Goal: Check status: Check status

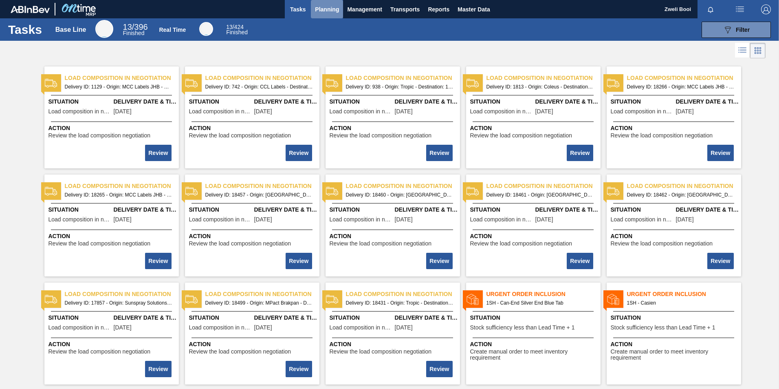
click at [325, 9] on span "Planning" at bounding box center [327, 9] width 24 height 10
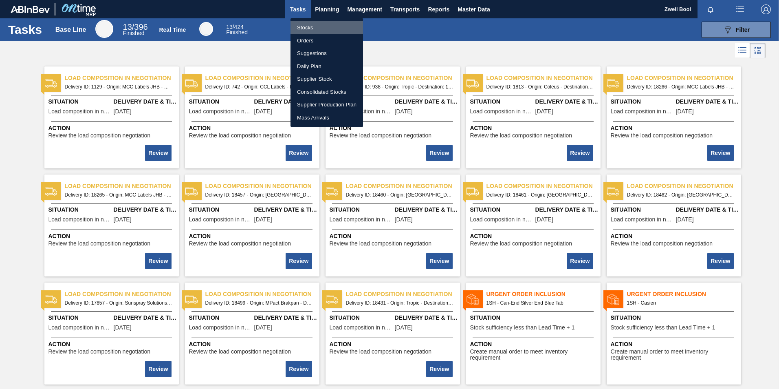
click at [311, 31] on li "Stocks" at bounding box center [327, 27] width 73 height 13
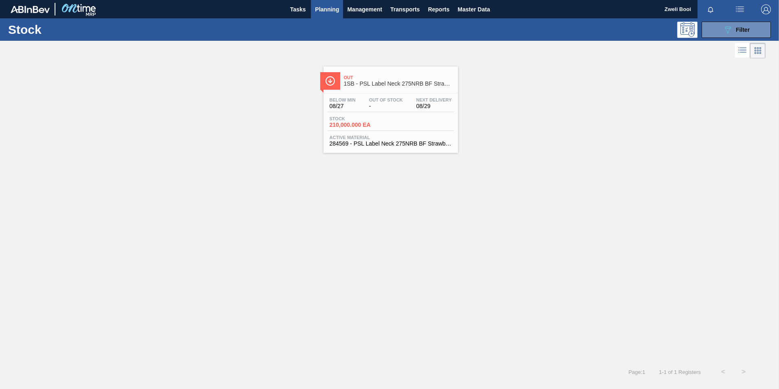
click at [712, 37] on button "089F7B8B-B2A5-4AFE-B5C0-19BA573D28AC Filter" at bounding box center [736, 30] width 69 height 16
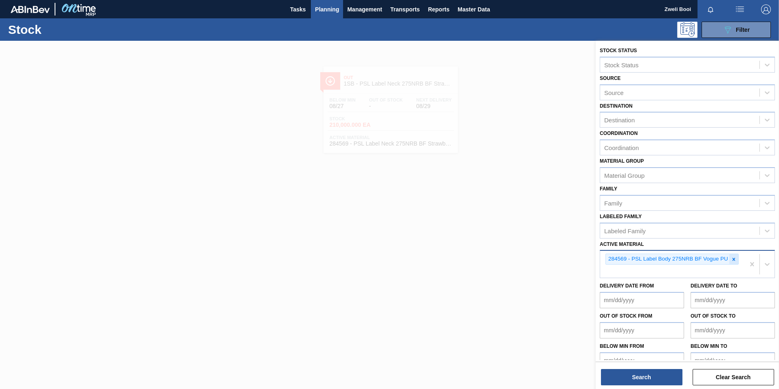
click at [733, 260] on icon at bounding box center [734, 259] width 6 height 6
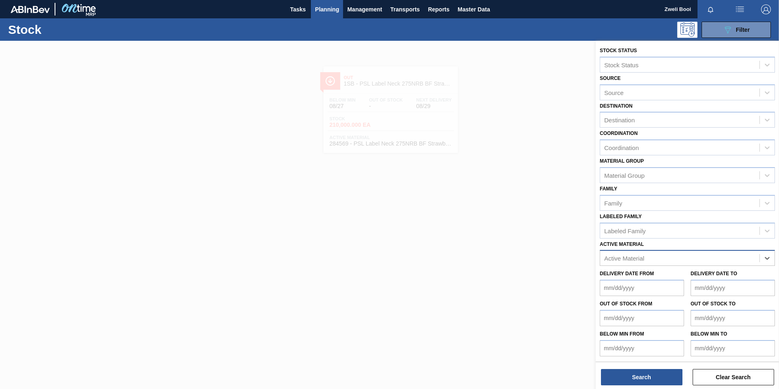
paste Material "285191"
type Material "285191"
click at [636, 280] on div "285191 - PSL Label Body 660RB FlyingFish Lemon PU" at bounding box center [687, 278] width 175 height 15
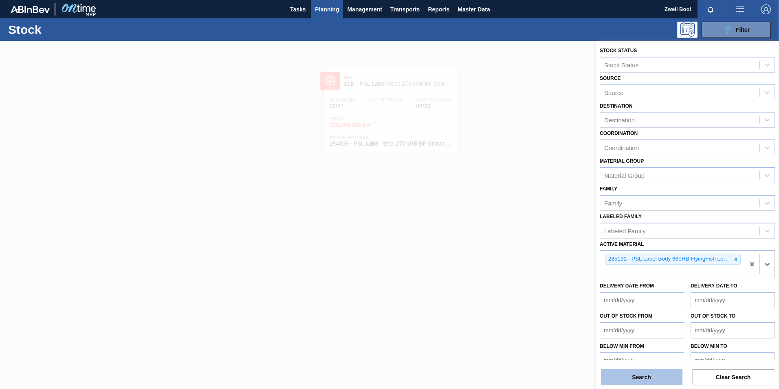
click at [642, 379] on button "Search" at bounding box center [642, 377] width 82 height 16
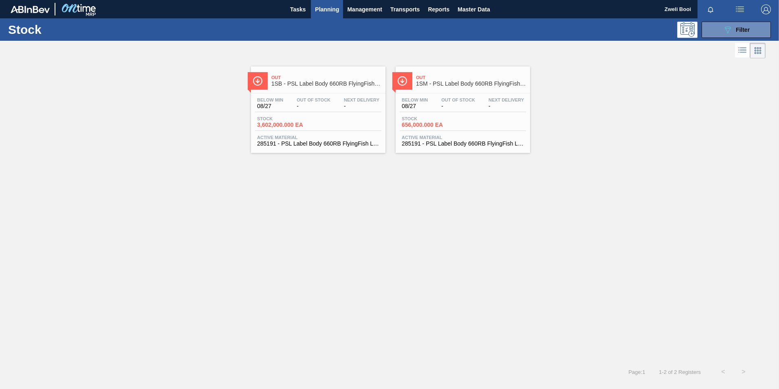
click at [332, 132] on div "Below Min 08/27 Out Of Stock - Next Delivery - Stock 3,602,000.000 EA Active Ma…" at bounding box center [318, 120] width 134 height 55
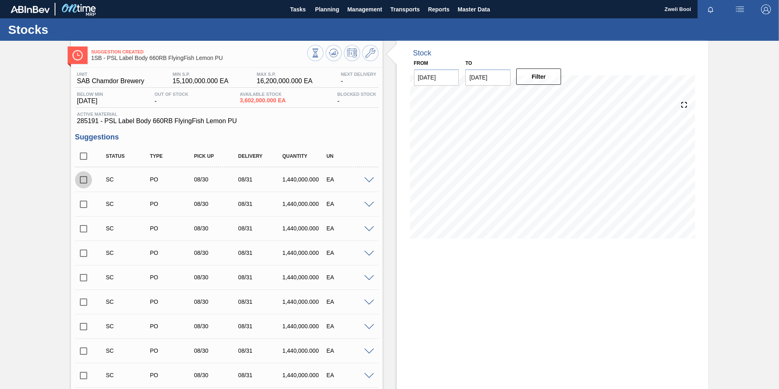
click at [81, 181] on input "checkbox" at bounding box center [83, 179] width 17 height 17
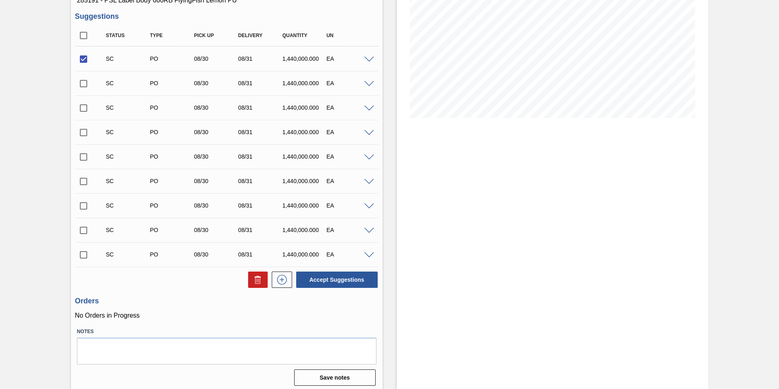
scroll to position [124, 0]
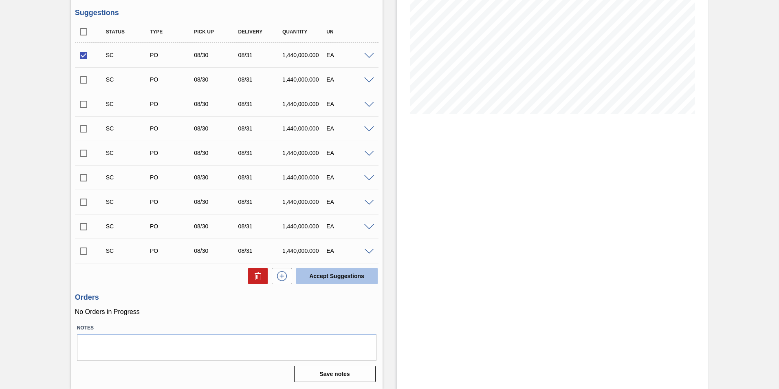
click at [342, 280] on button "Accept Suggestions" at bounding box center [337, 276] width 82 height 16
checkbox input "false"
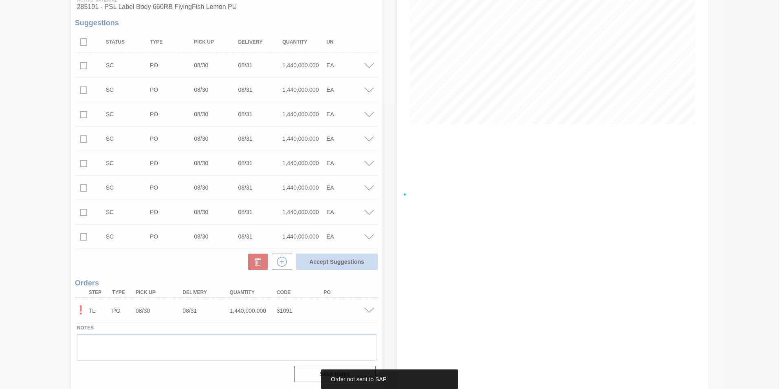
scroll to position [114, 0]
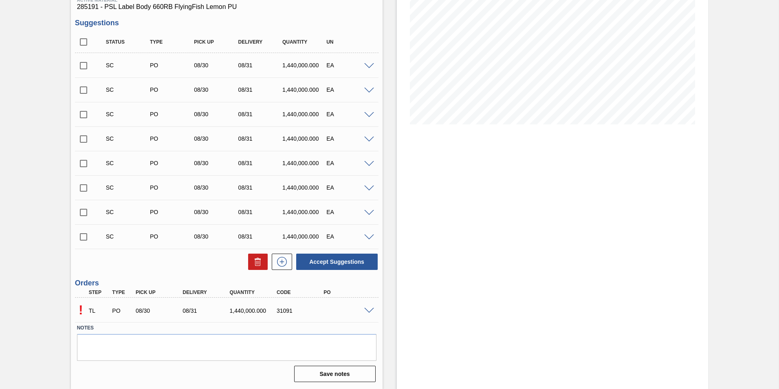
click at [372, 313] on span at bounding box center [369, 311] width 10 height 6
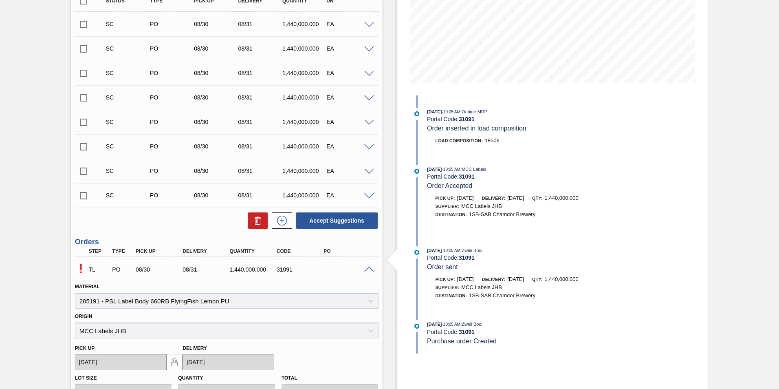
scroll to position [312, 0]
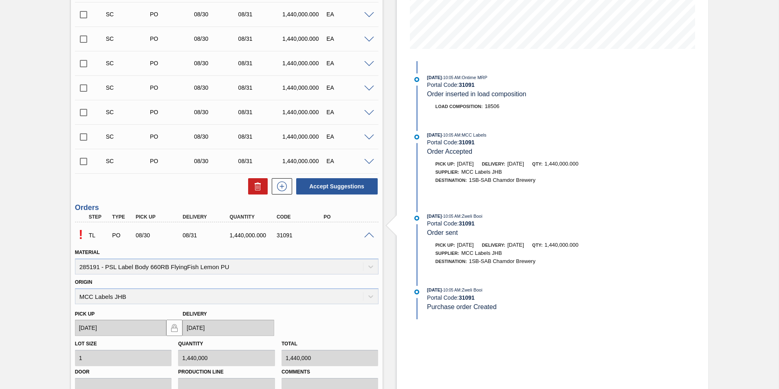
click at [369, 235] on span at bounding box center [369, 235] width 10 height 6
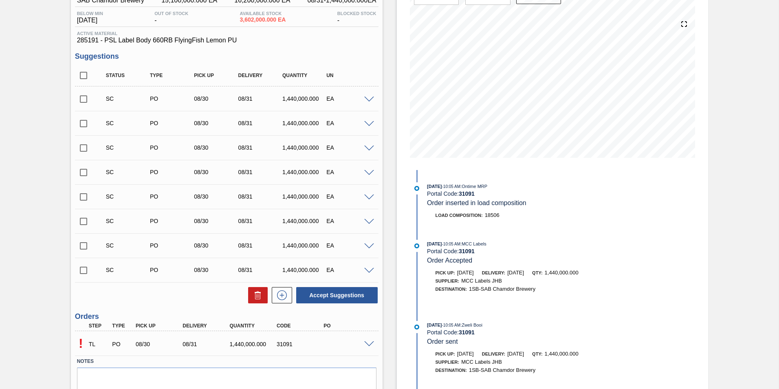
scroll to position [73, 0]
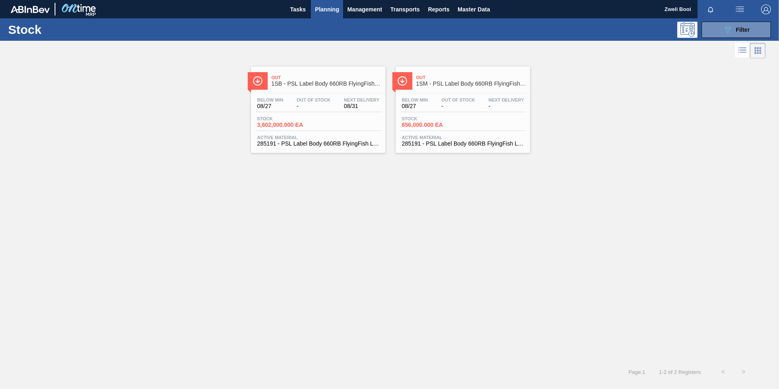
click at [329, 136] on span "Active Material" at bounding box center [318, 137] width 122 height 5
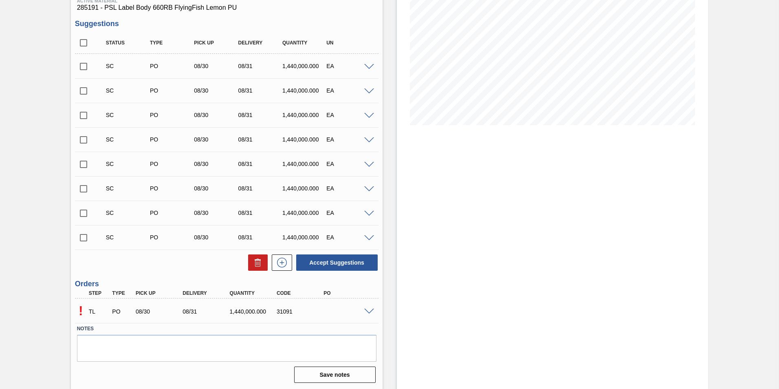
scroll to position [114, 0]
click at [367, 309] on span at bounding box center [369, 311] width 10 height 6
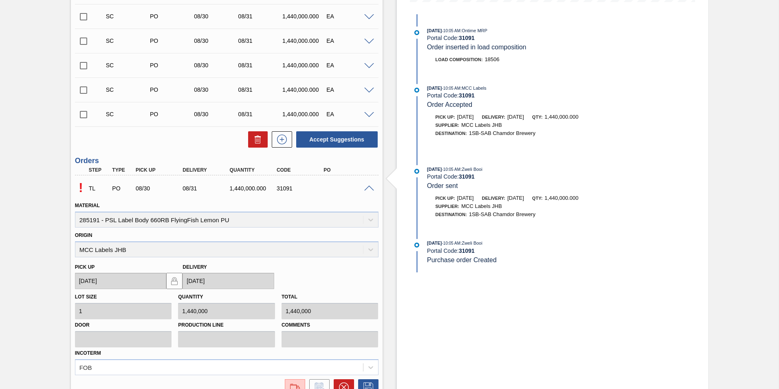
scroll to position [312, 0]
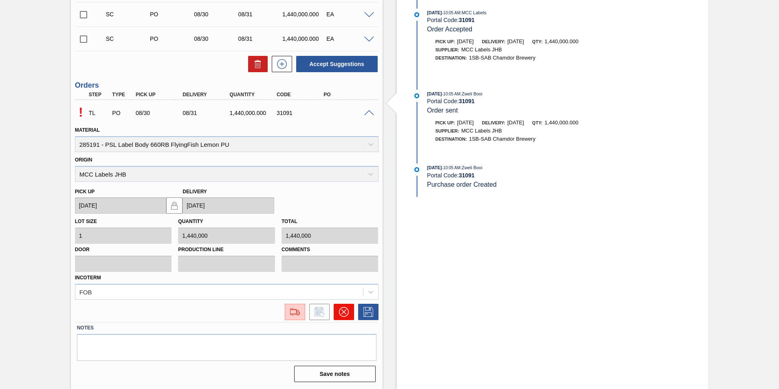
click at [341, 313] on icon at bounding box center [343, 311] width 5 height 5
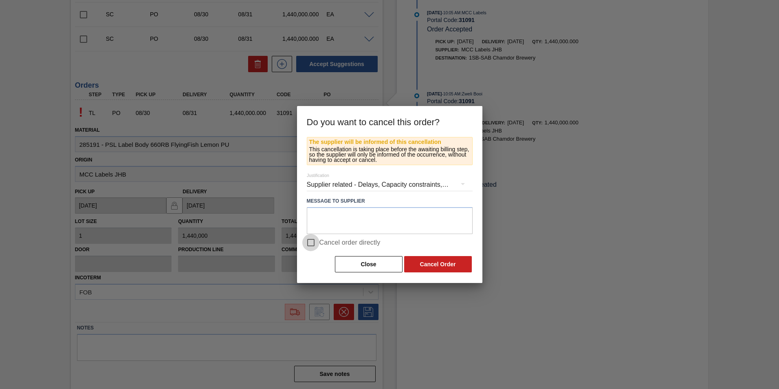
click at [313, 245] on input "Cancel order directly" at bounding box center [310, 242] width 17 height 17
checkbox input "true"
click at [434, 264] on button "Cancel Order" at bounding box center [438, 264] width 68 height 16
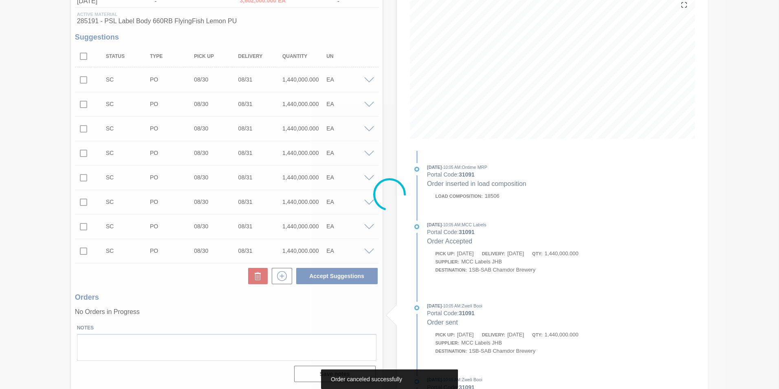
scroll to position [100, 0]
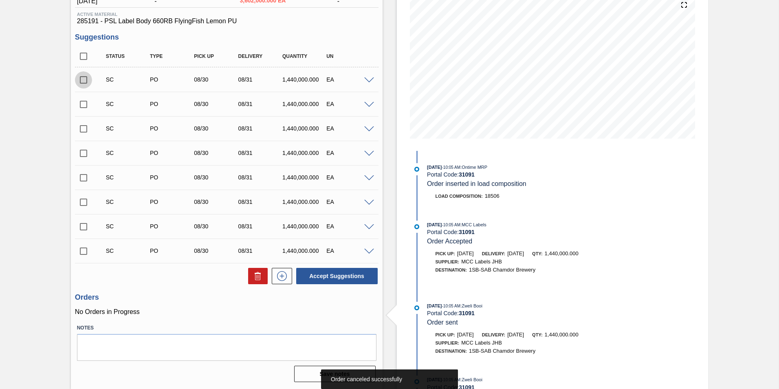
click at [82, 79] on input "checkbox" at bounding box center [83, 79] width 17 height 17
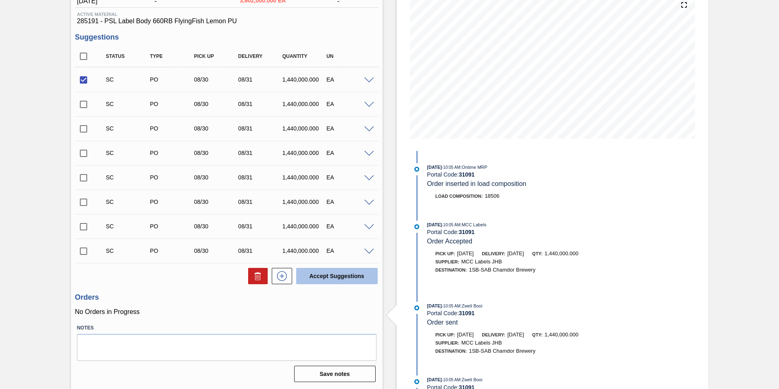
click at [353, 274] on button "Accept Suggestions" at bounding box center [337, 276] width 82 height 16
checkbox input "false"
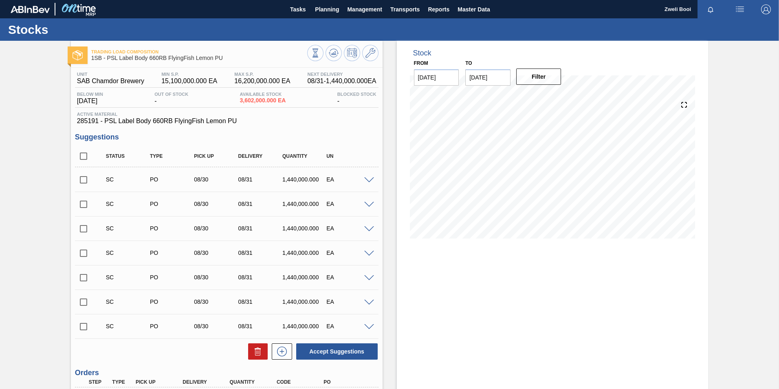
scroll to position [82, 0]
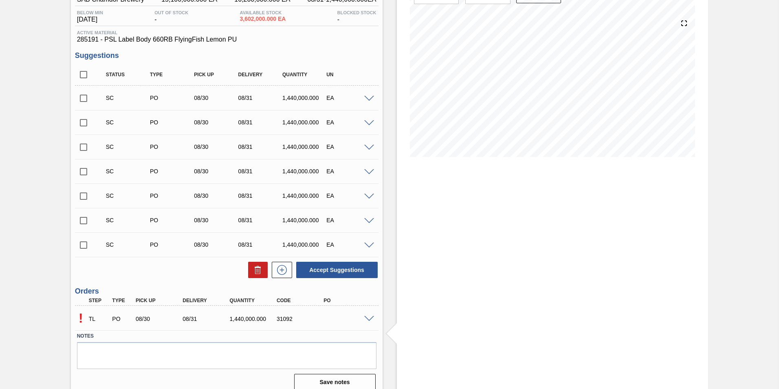
click at [365, 320] on span at bounding box center [369, 319] width 10 height 6
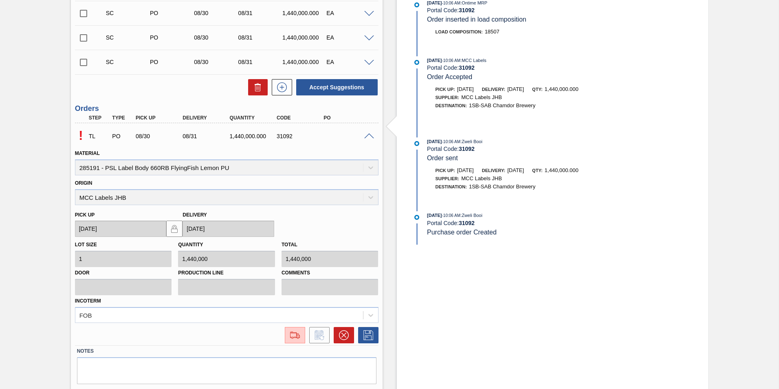
scroll to position [285, 0]
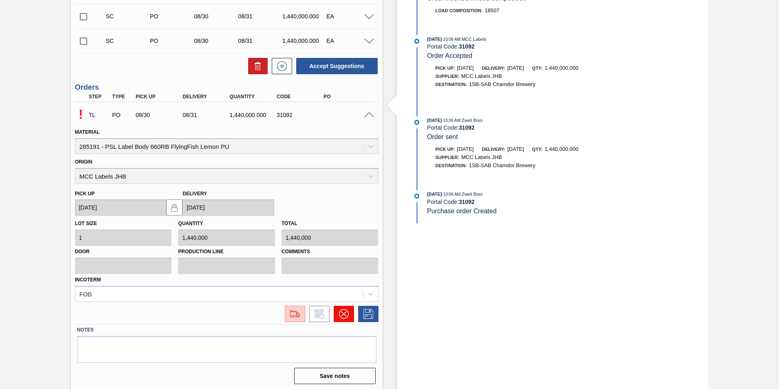
click at [339, 318] on icon at bounding box center [344, 314] width 10 height 10
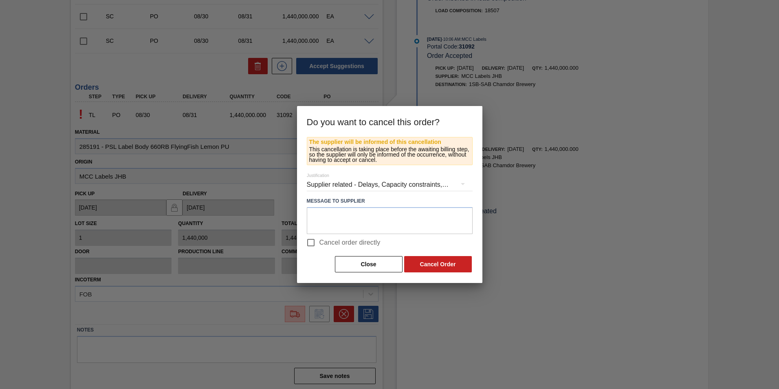
click at [311, 243] on input "Cancel order directly" at bounding box center [310, 242] width 17 height 17
checkbox input "true"
click at [443, 258] on button "Cancel Order" at bounding box center [438, 264] width 68 height 16
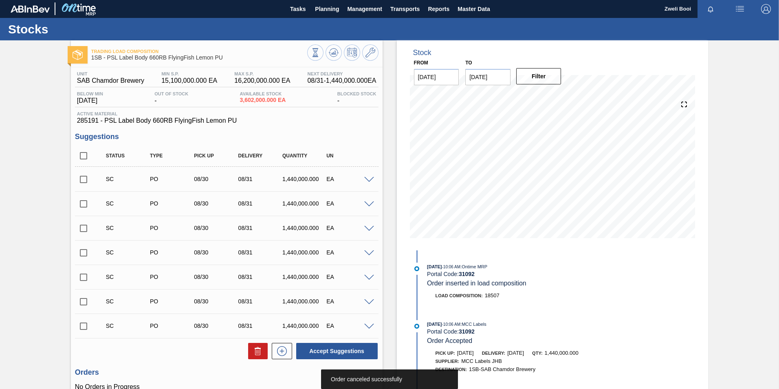
scroll to position [0, 0]
click at [322, 7] on span "Planning" at bounding box center [327, 9] width 24 height 10
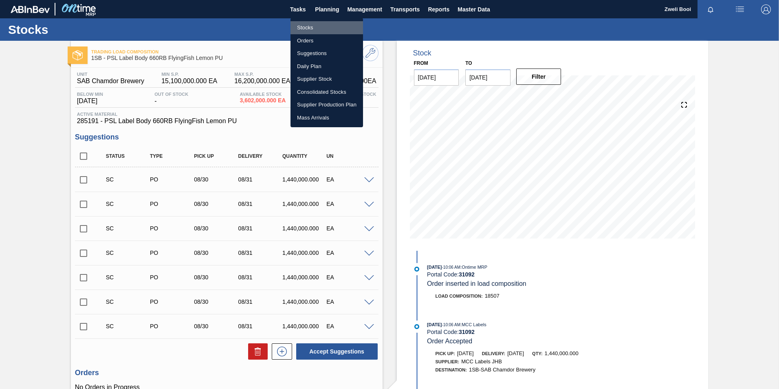
click at [301, 29] on li "Stocks" at bounding box center [327, 27] width 73 height 13
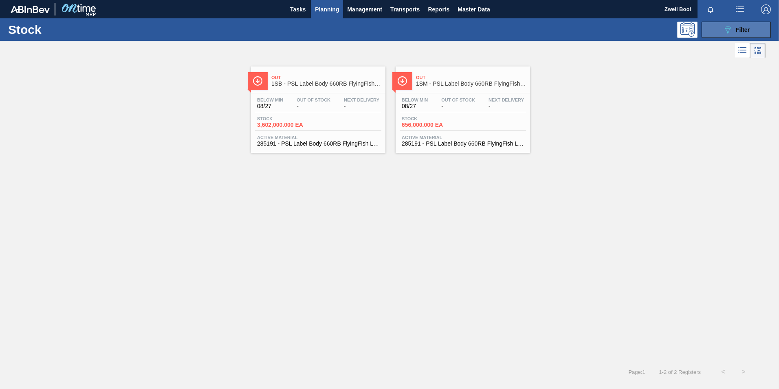
click at [738, 26] on span "Filter" at bounding box center [743, 29] width 14 height 7
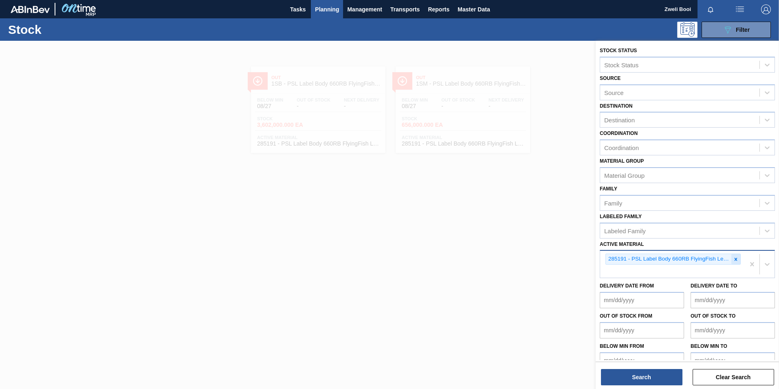
click at [733, 260] on icon at bounding box center [736, 259] width 6 height 6
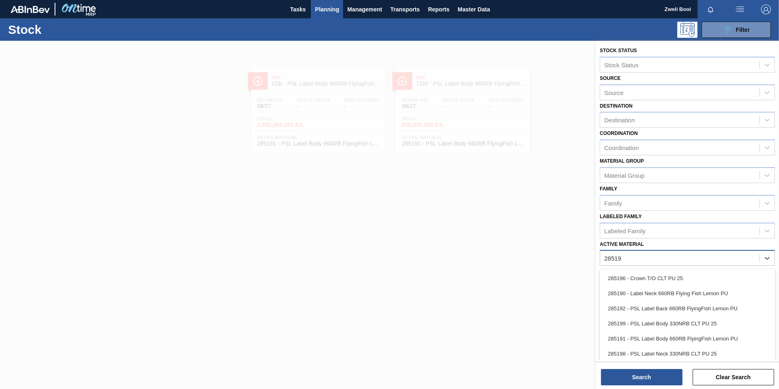
type Material "285192"
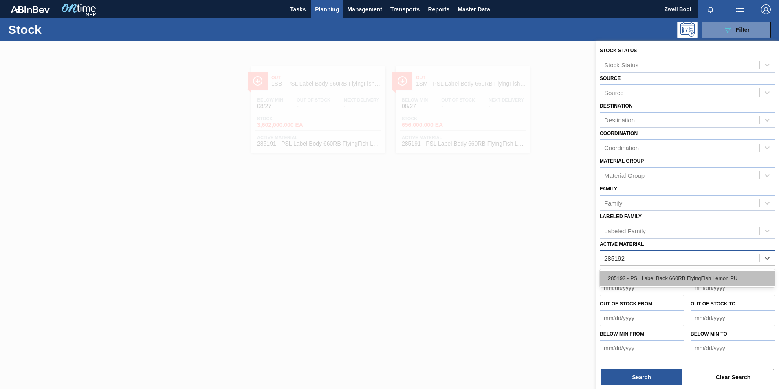
click at [674, 272] on div "285192 - PSL Label Back 660RB FlyingFish Lemon PU" at bounding box center [687, 278] width 175 height 15
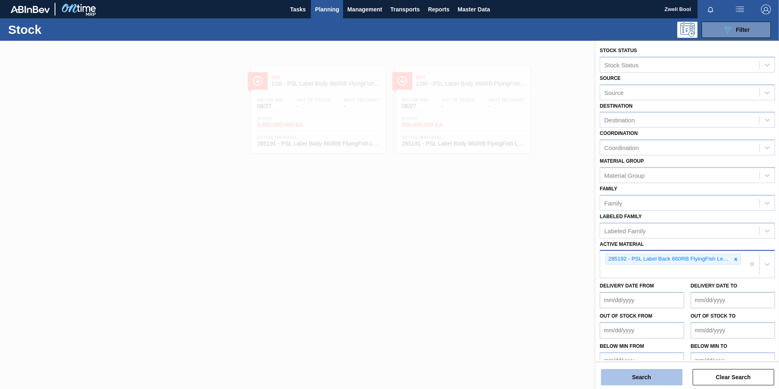
click at [642, 384] on button "Search" at bounding box center [642, 377] width 82 height 16
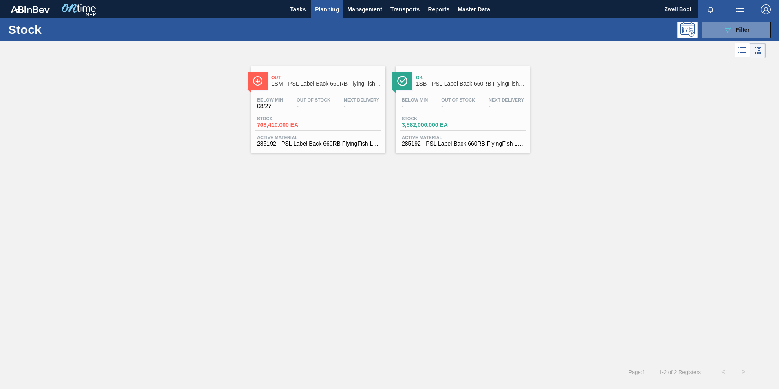
click at [461, 121] on div "Stock 3,582,000.000 EA" at bounding box center [430, 122] width 61 height 12
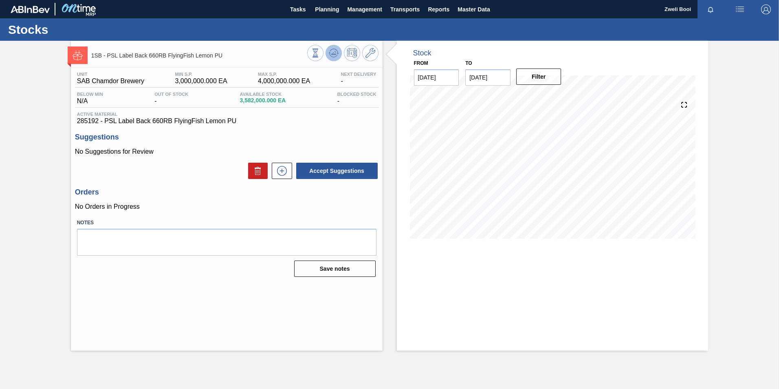
click at [337, 54] on icon at bounding box center [338, 53] width 2 height 1
